Goal: Task Accomplishment & Management: Manage account settings

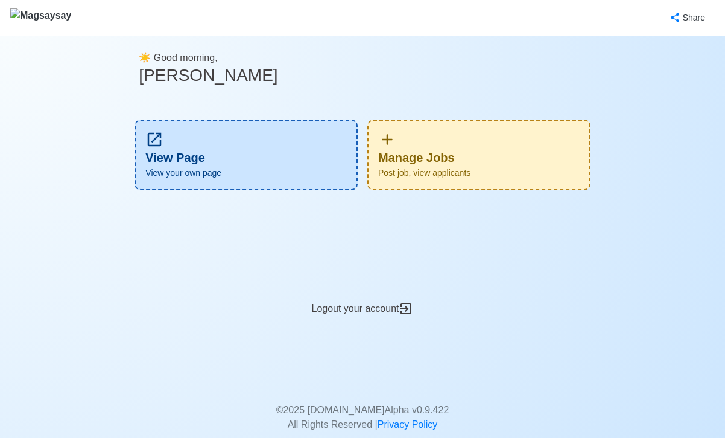
click at [438, 161] on div "Manage Jobs Post job, view applicants" at bounding box center [479, 154] width 223 height 71
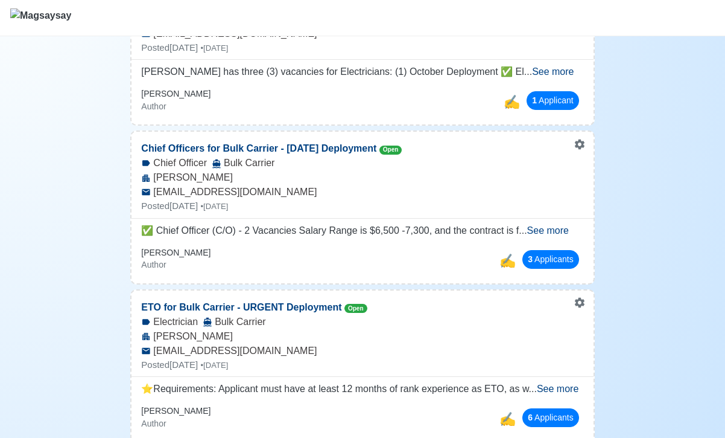
scroll to position [106, 0]
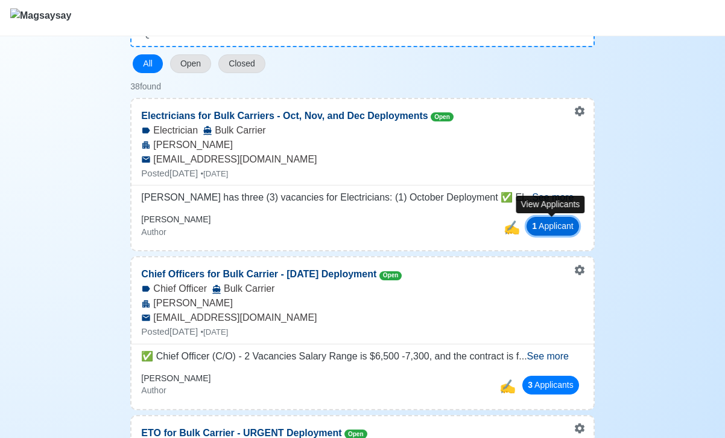
click at [562, 229] on button "1 Applicant" at bounding box center [553, 226] width 53 height 19
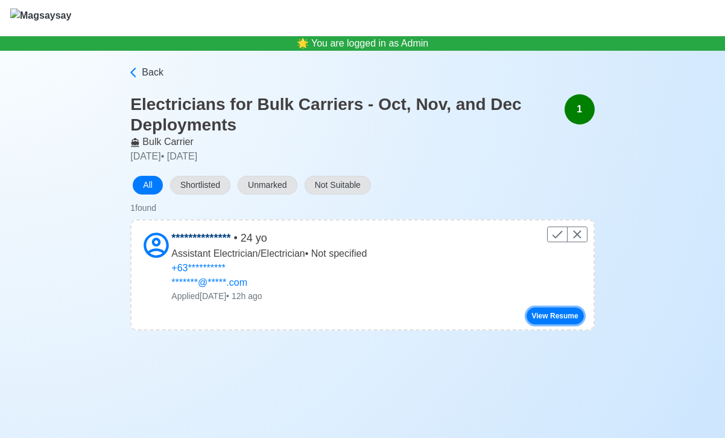
click at [542, 319] on button "View Resume" at bounding box center [555, 315] width 57 height 17
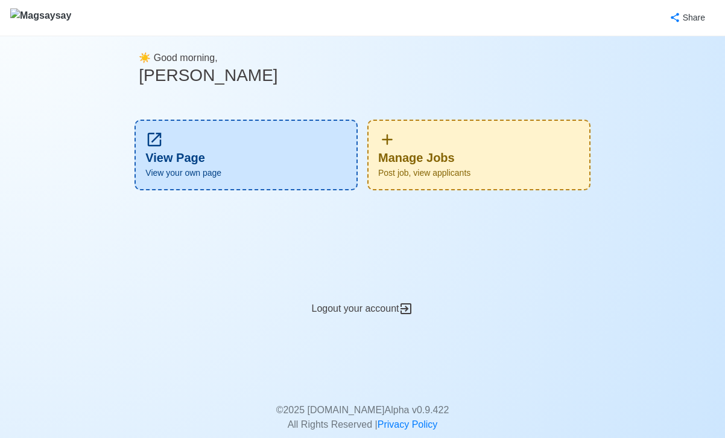
click at [527, 159] on div "Manage Jobs Post job, view applicants" at bounding box center [479, 154] width 223 height 71
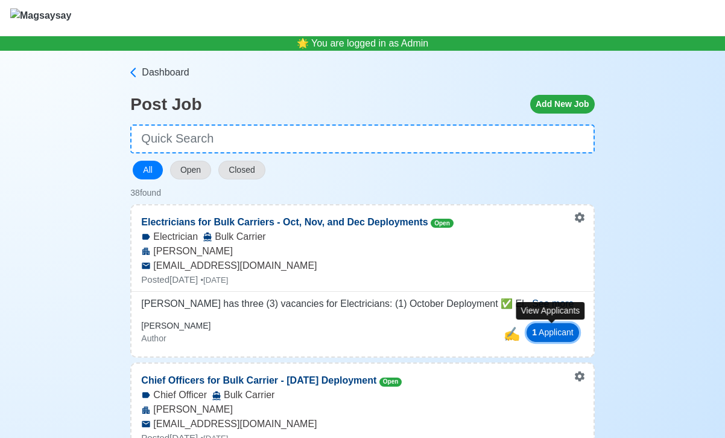
click at [548, 337] on button "1 Applicant" at bounding box center [553, 332] width 53 height 19
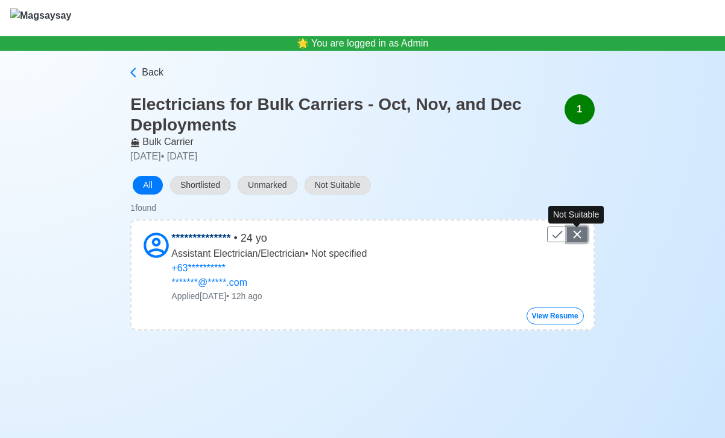
click at [578, 234] on icon "Control" at bounding box center [577, 235] width 8 height 8
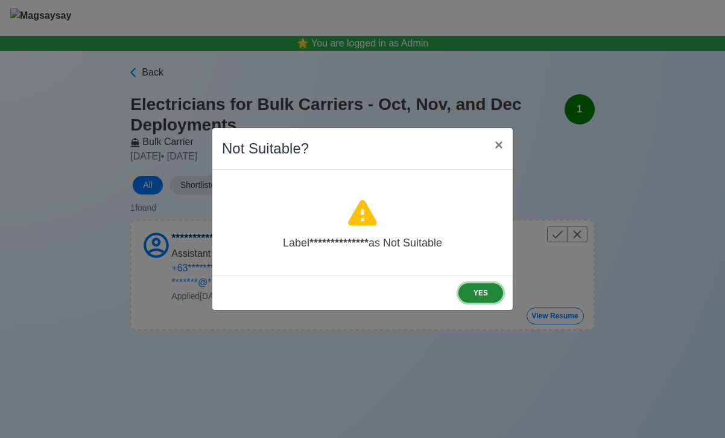
click at [470, 302] on button "YES" at bounding box center [481, 292] width 45 height 19
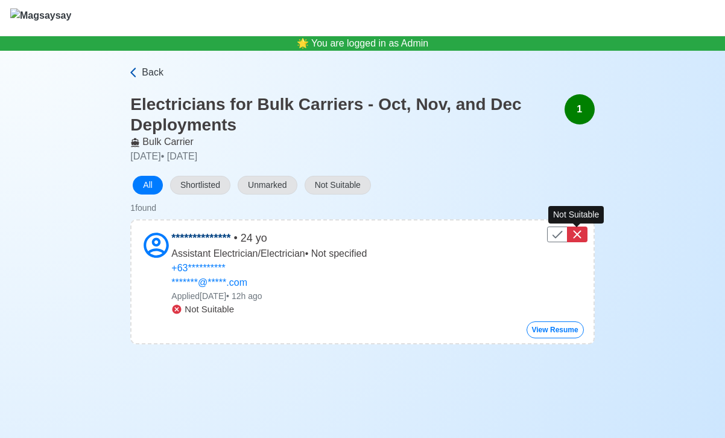
click at [141, 66] on link "Back" at bounding box center [360, 72] width 467 height 14
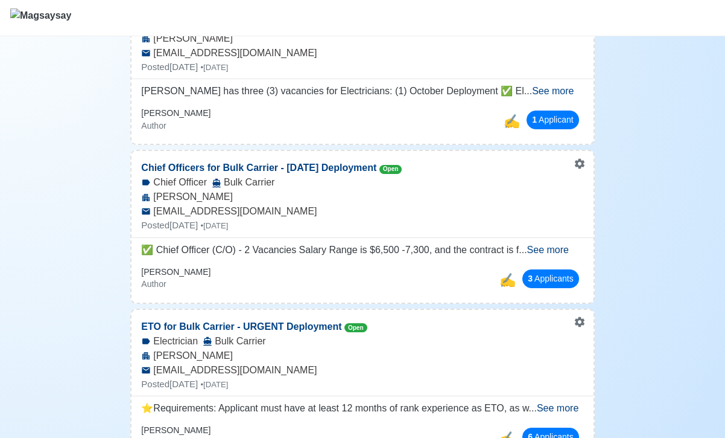
scroll to position [214, 0]
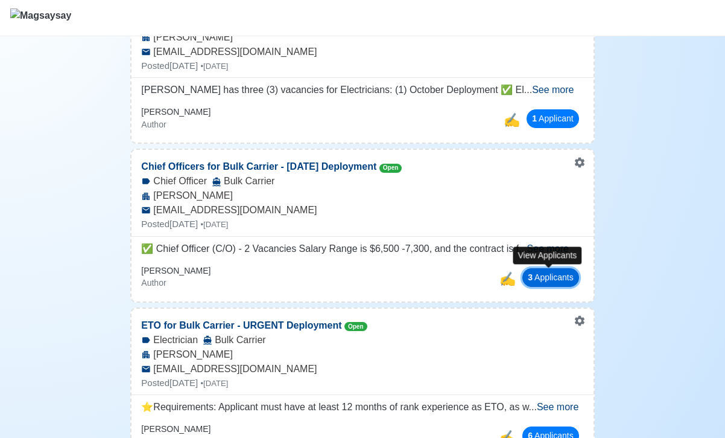
click at [567, 276] on button "3 Applicant s" at bounding box center [551, 277] width 57 height 19
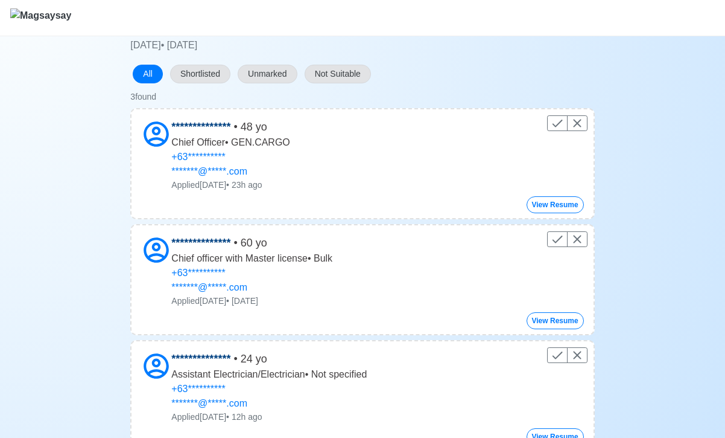
scroll to position [216, 0]
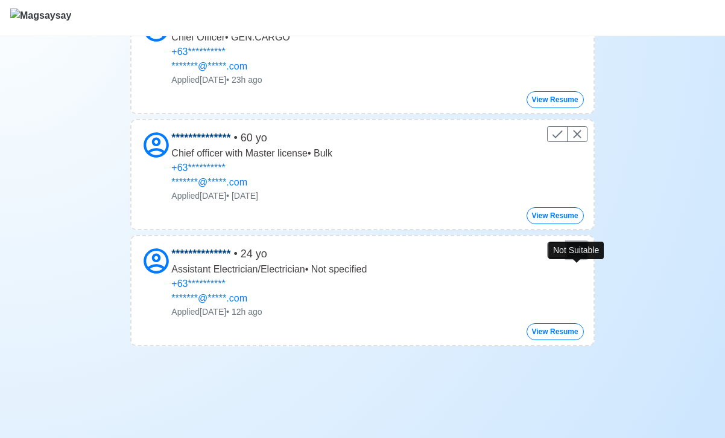
click at [582, 251] on icon "Control" at bounding box center [577, 250] width 14 height 14
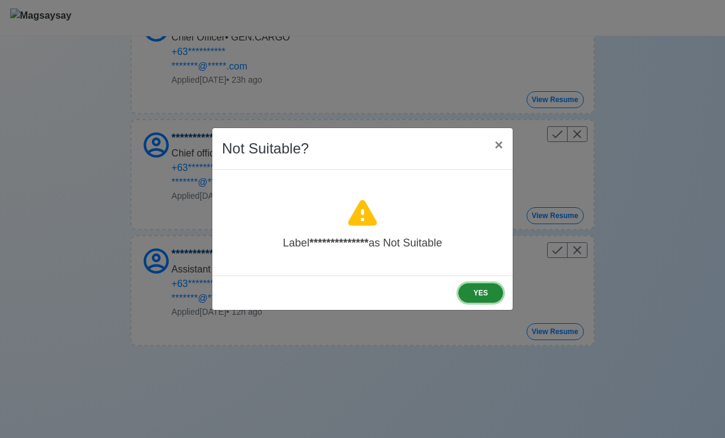
click at [473, 292] on button "YES" at bounding box center [481, 292] width 45 height 19
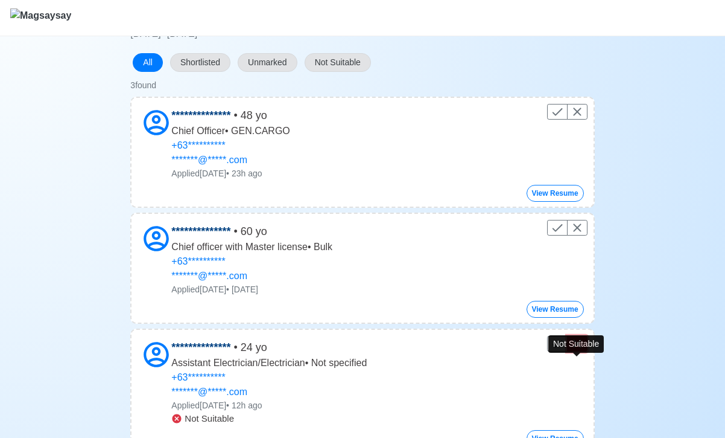
scroll to position [94, 0]
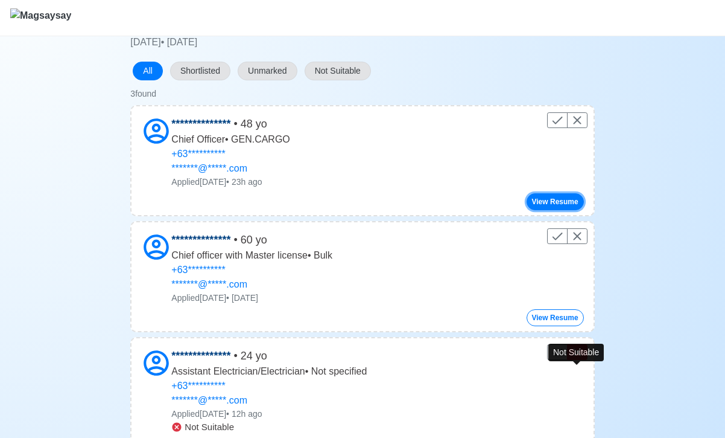
click at [545, 210] on button "View Resume" at bounding box center [555, 201] width 57 height 17
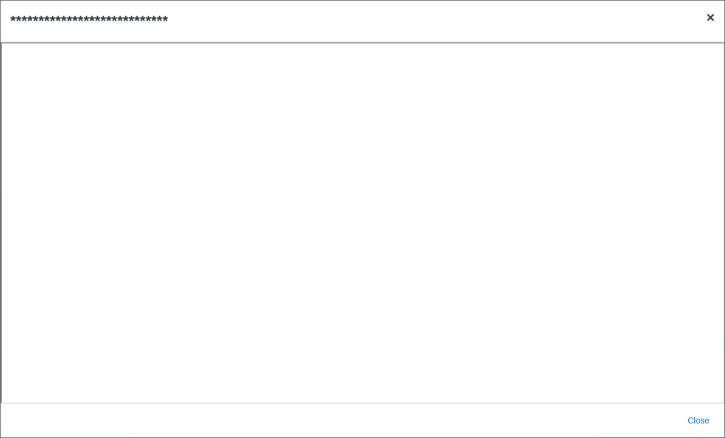
click at [708, 16] on span "×" at bounding box center [711, 17] width 8 height 16
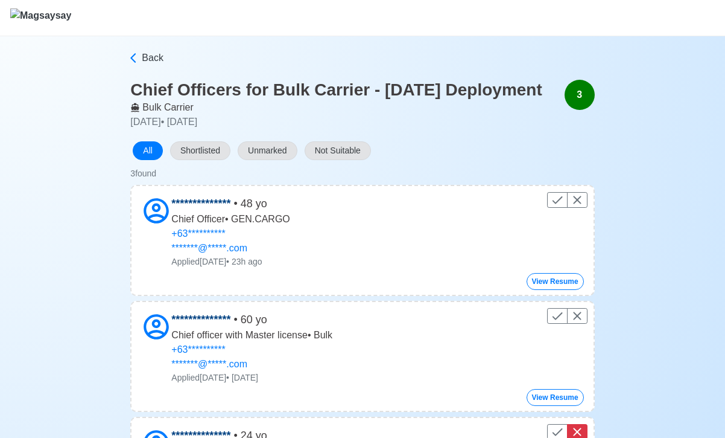
scroll to position [0, 0]
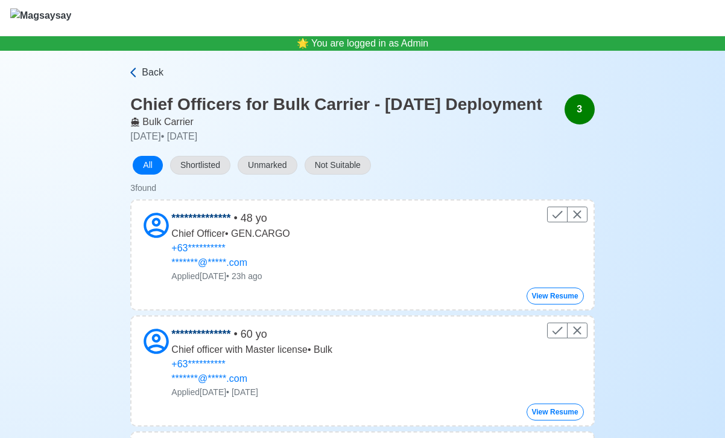
click at [152, 72] on span "Back" at bounding box center [153, 72] width 22 height 14
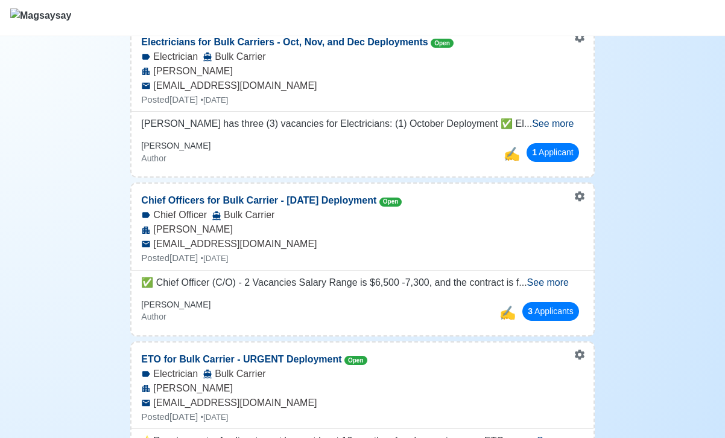
scroll to position [299, 0]
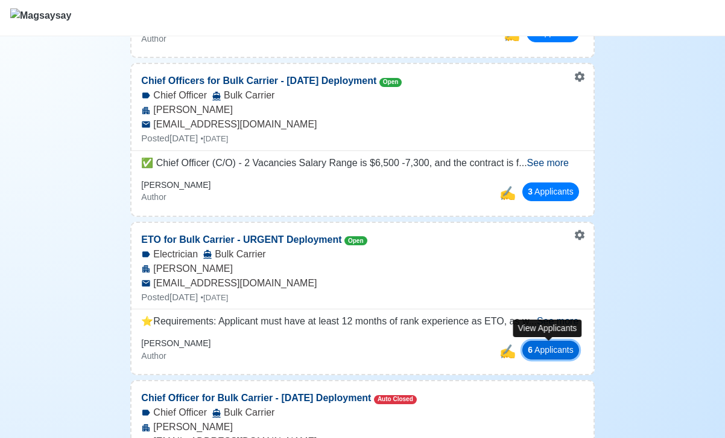
click at [535, 348] on button "6 Applicant s" at bounding box center [551, 349] width 57 height 19
